Goal: Task Accomplishment & Management: Manage account settings

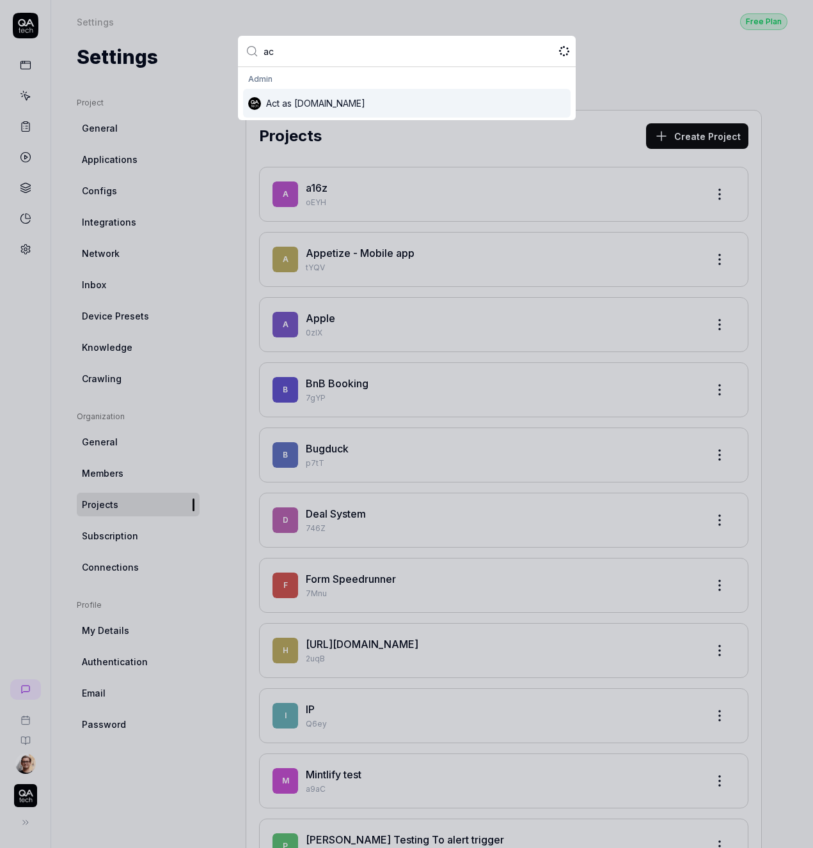
type input "act"
type input "usage"
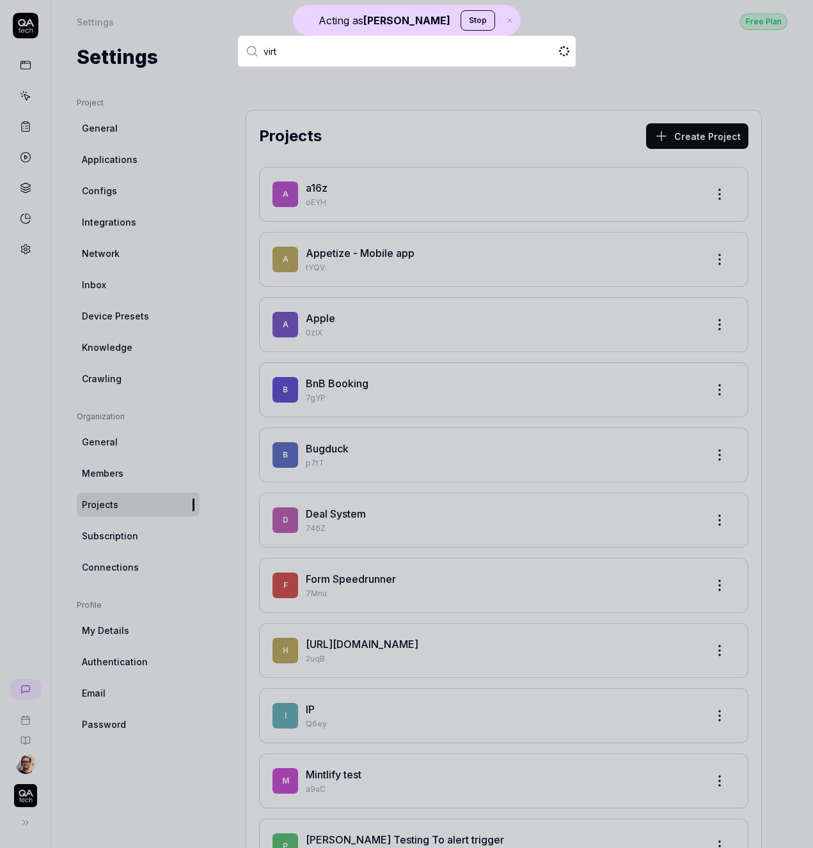
type input "virtu"
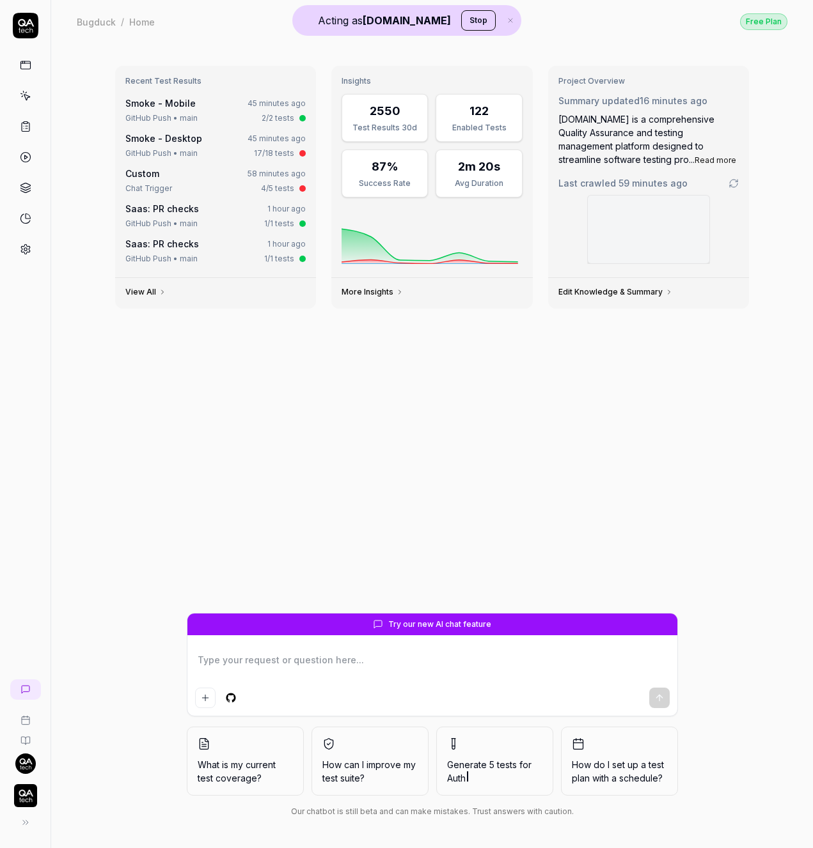
type textarea "*"
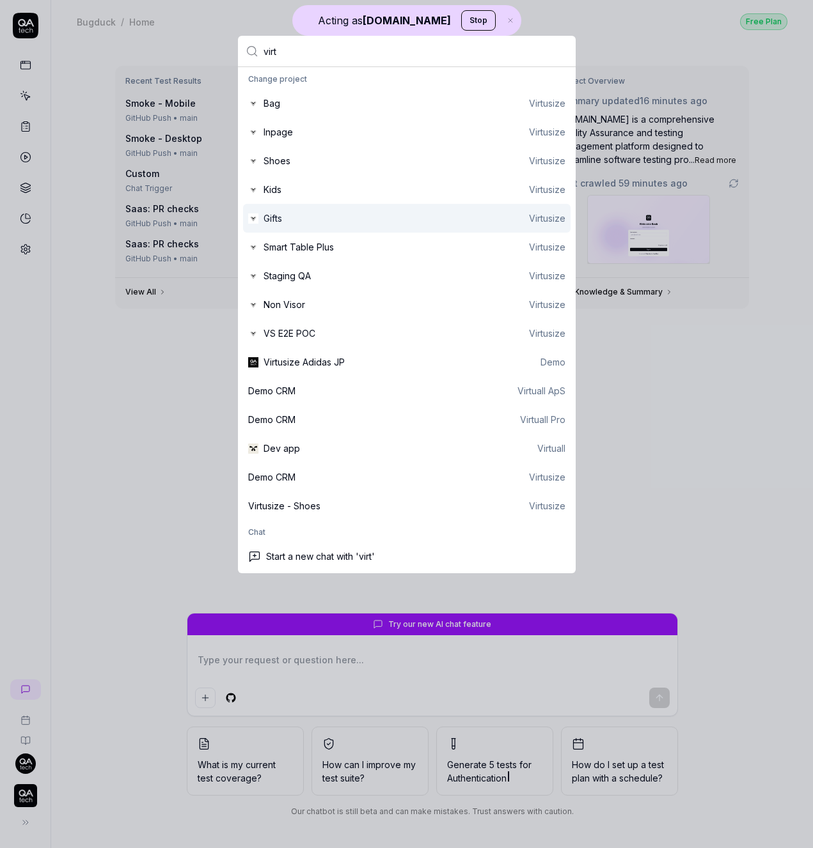
type input "virt"
click at [346, 228] on div "Gifts Virtusize" at bounding box center [406, 218] width 327 height 29
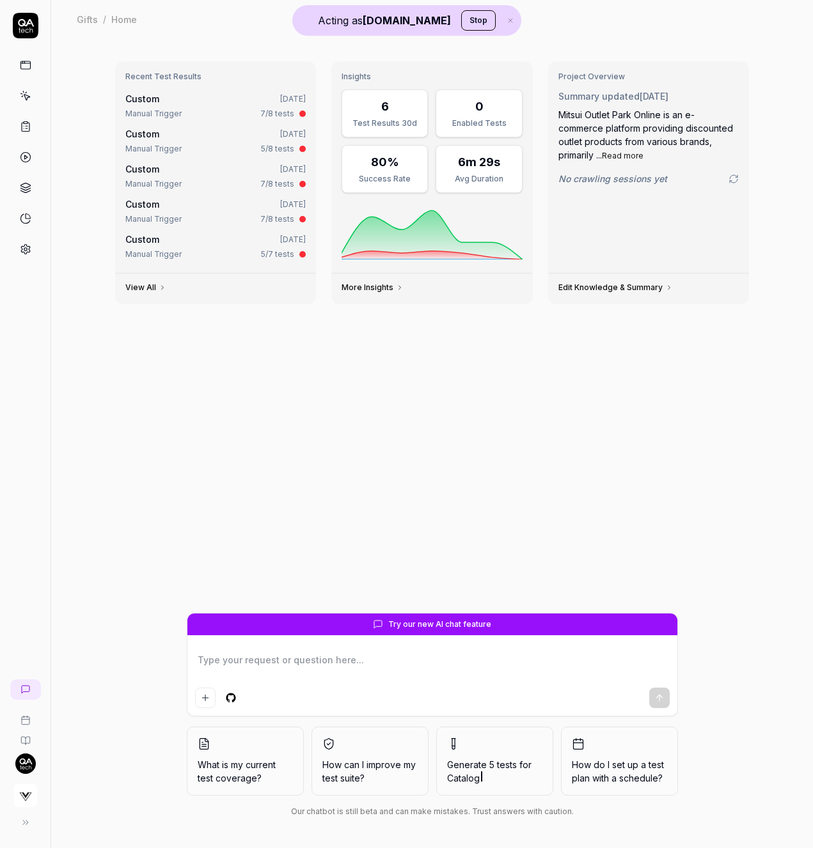
click at [34, 797] on img "button" at bounding box center [25, 795] width 23 height 23
type textarea "*"
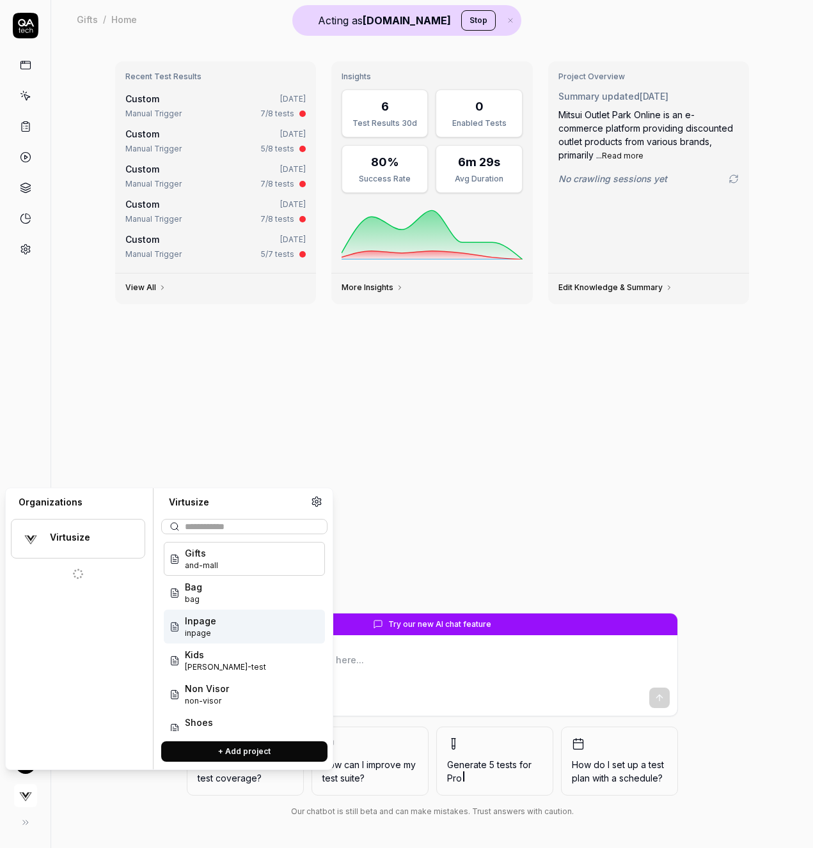
click at [136, 378] on div "Recent Test Results Custom [DATE] Manual Trigger 7/8 tests Custom [DATE] Manual…" at bounding box center [432, 332] width 655 height 562
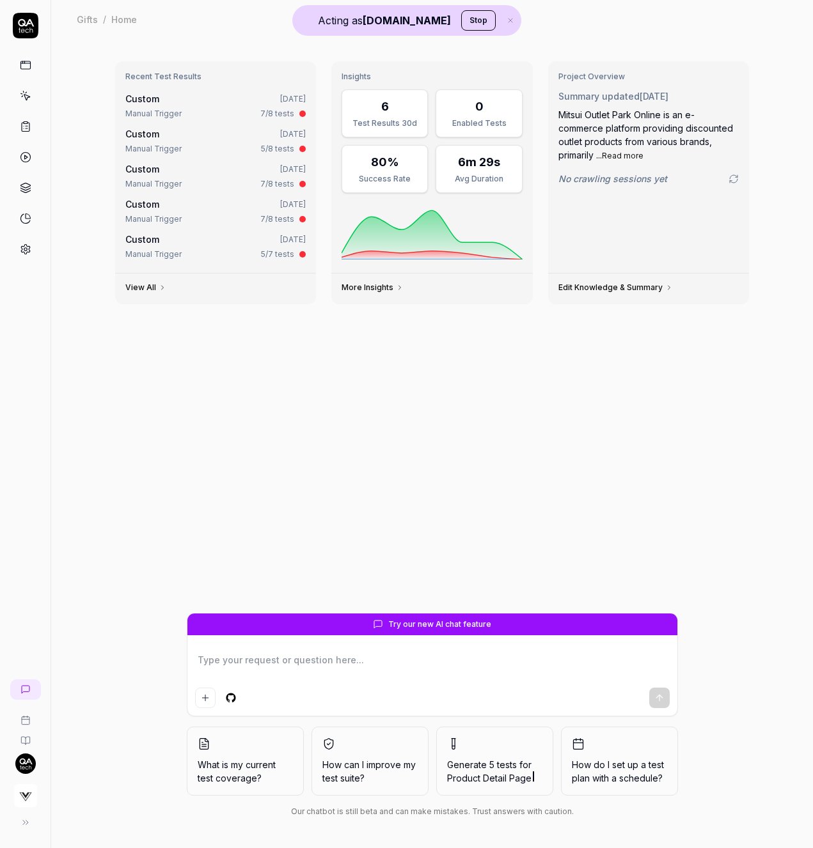
click at [20, 250] on icon at bounding box center [26, 250] width 12 height 12
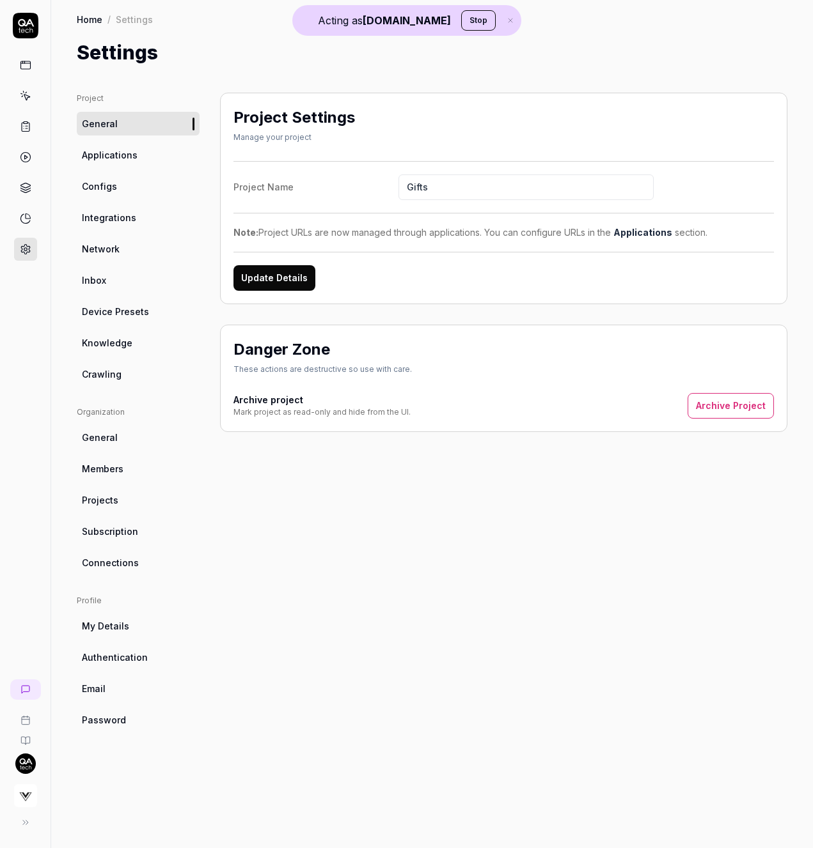
click at [127, 527] on span "Subscription" at bounding box center [110, 531] width 56 height 13
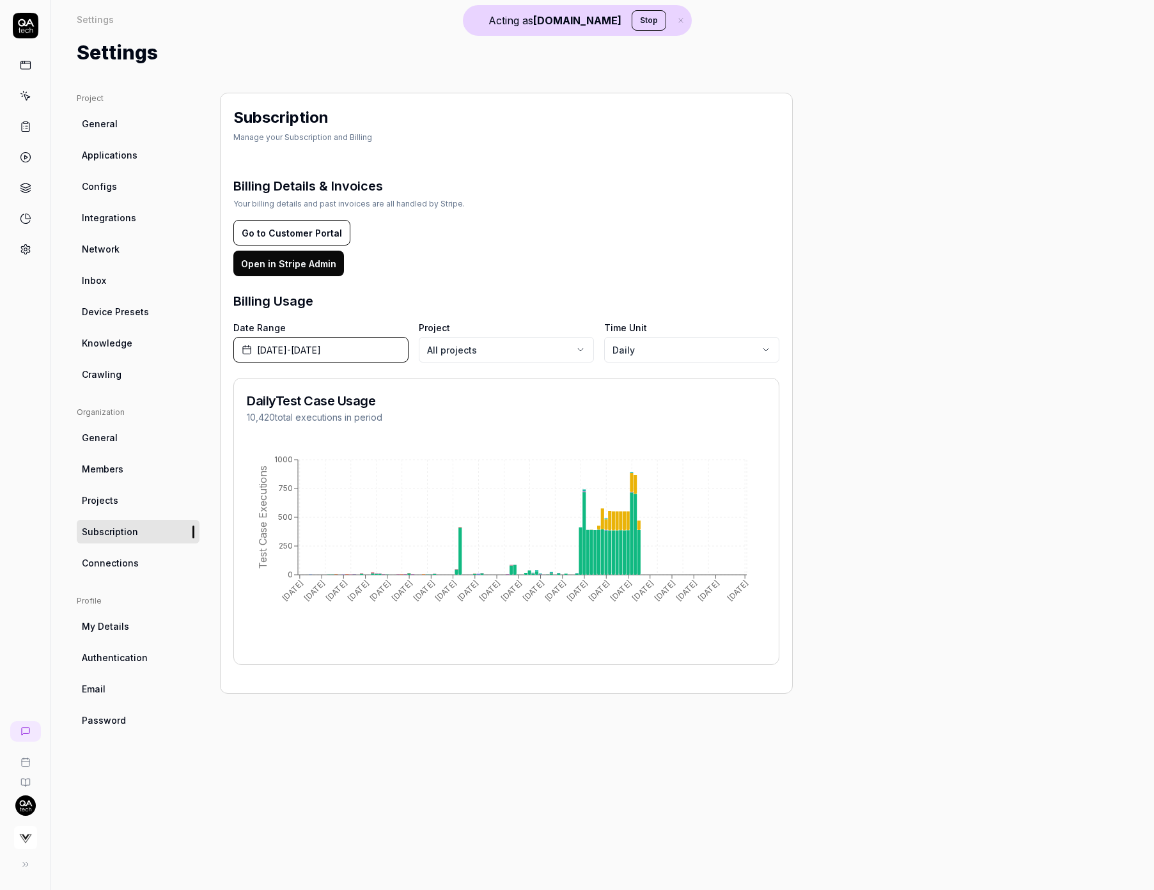
click at [336, 359] on button "[DATE] - [DATE]" at bounding box center [320, 350] width 175 height 26
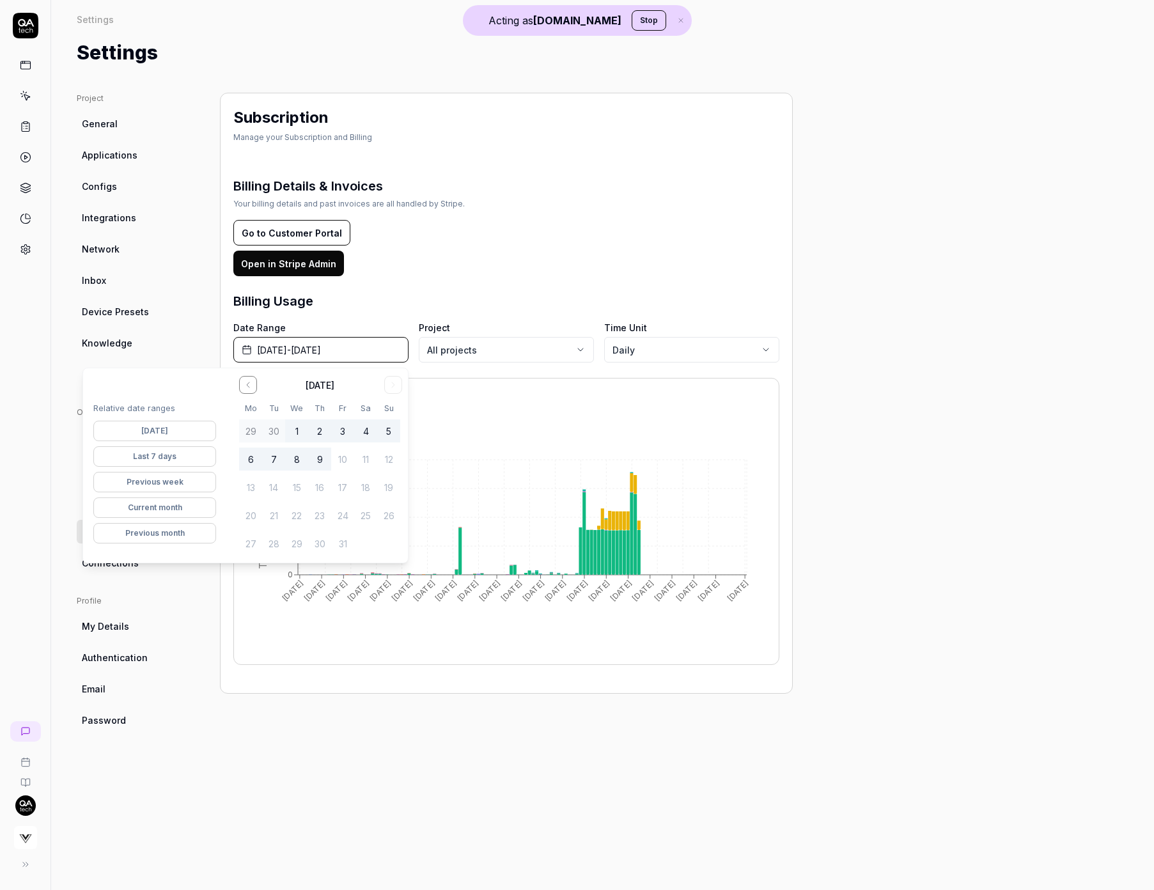
click at [169, 508] on button "Current month" at bounding box center [154, 507] width 123 height 20
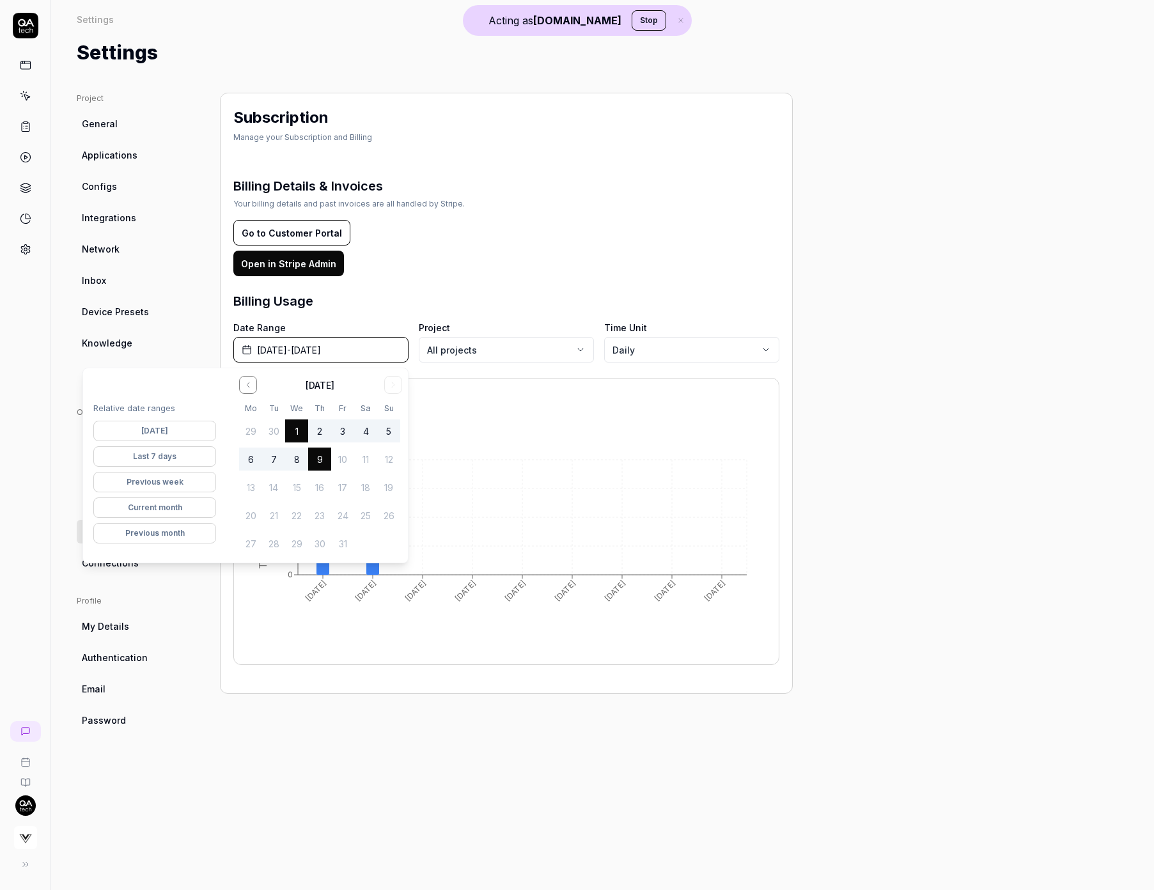
click at [221, 325] on div "Subscription Manage your Subscription and Billing Billing Details & Invoices Yo…" at bounding box center [506, 393] width 573 height 601
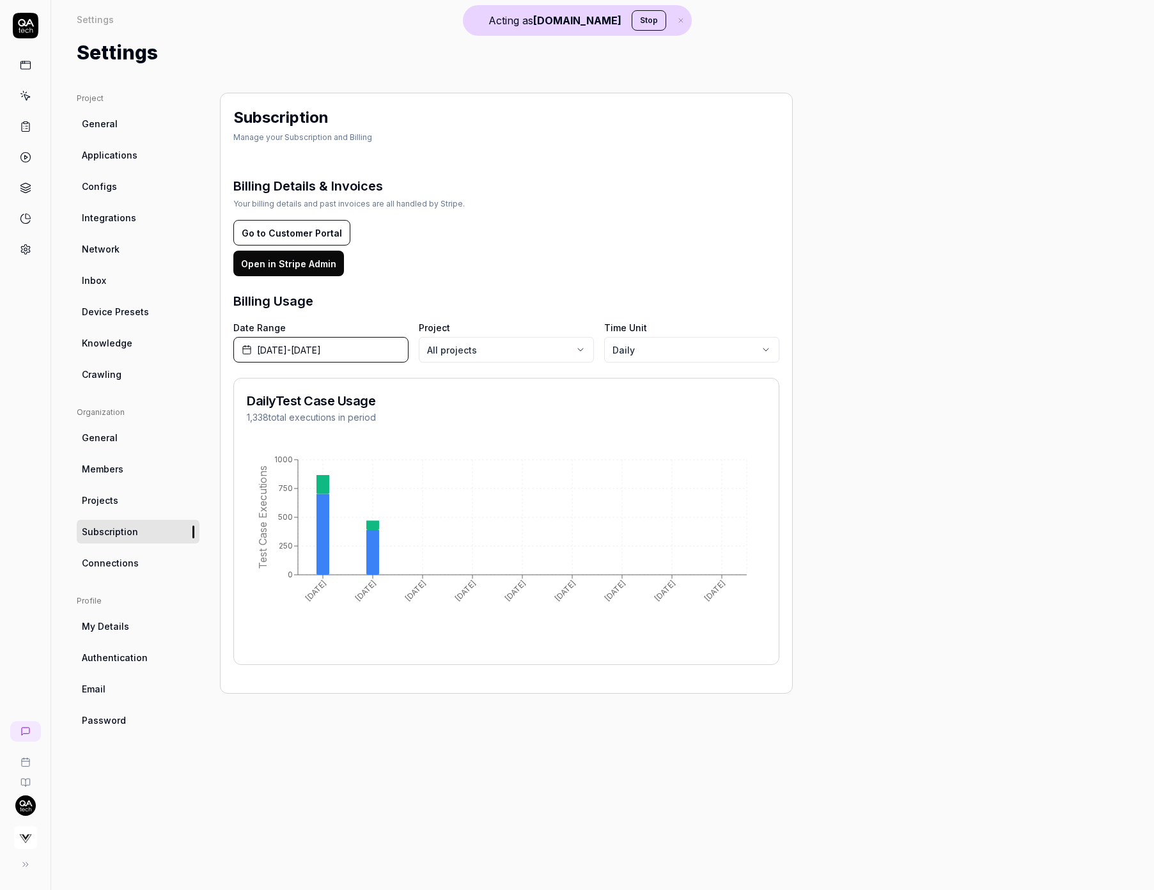
click at [344, 357] on button "[DATE] - [DATE]" at bounding box center [320, 350] width 175 height 26
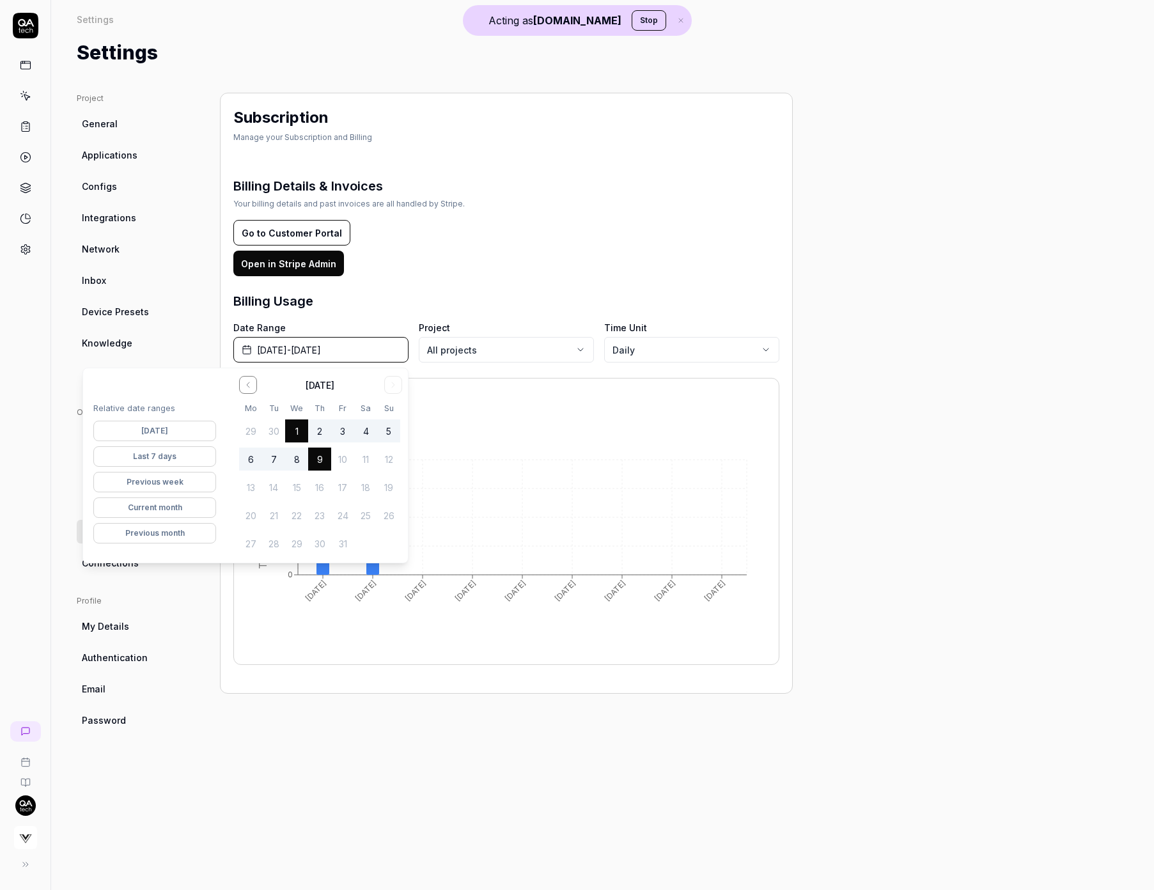
click at [175, 538] on button "Previous month" at bounding box center [154, 533] width 123 height 20
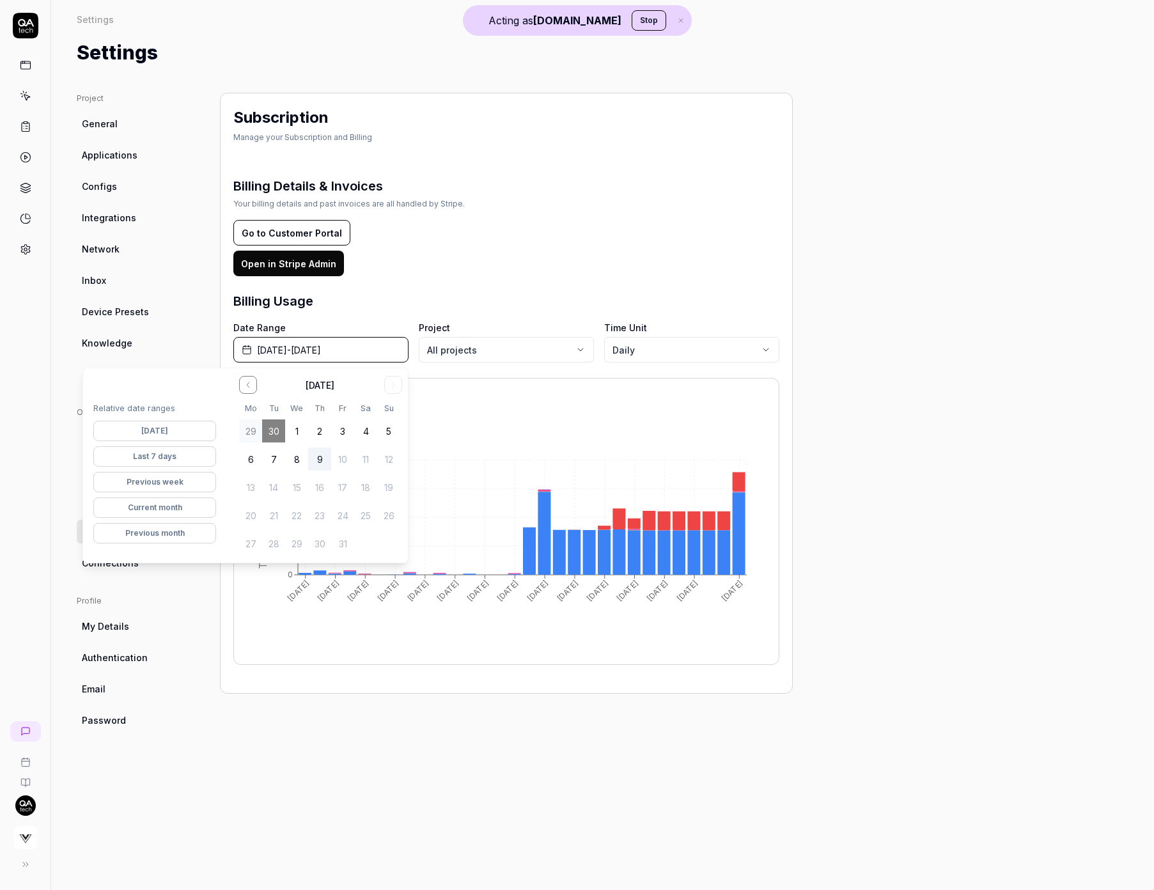
click at [812, 295] on div "Project General Applications Configs Integrations Network Inbox Device Presets …" at bounding box center [603, 479] width 1052 height 772
